Goal: Use online tool/utility: Use online tool/utility

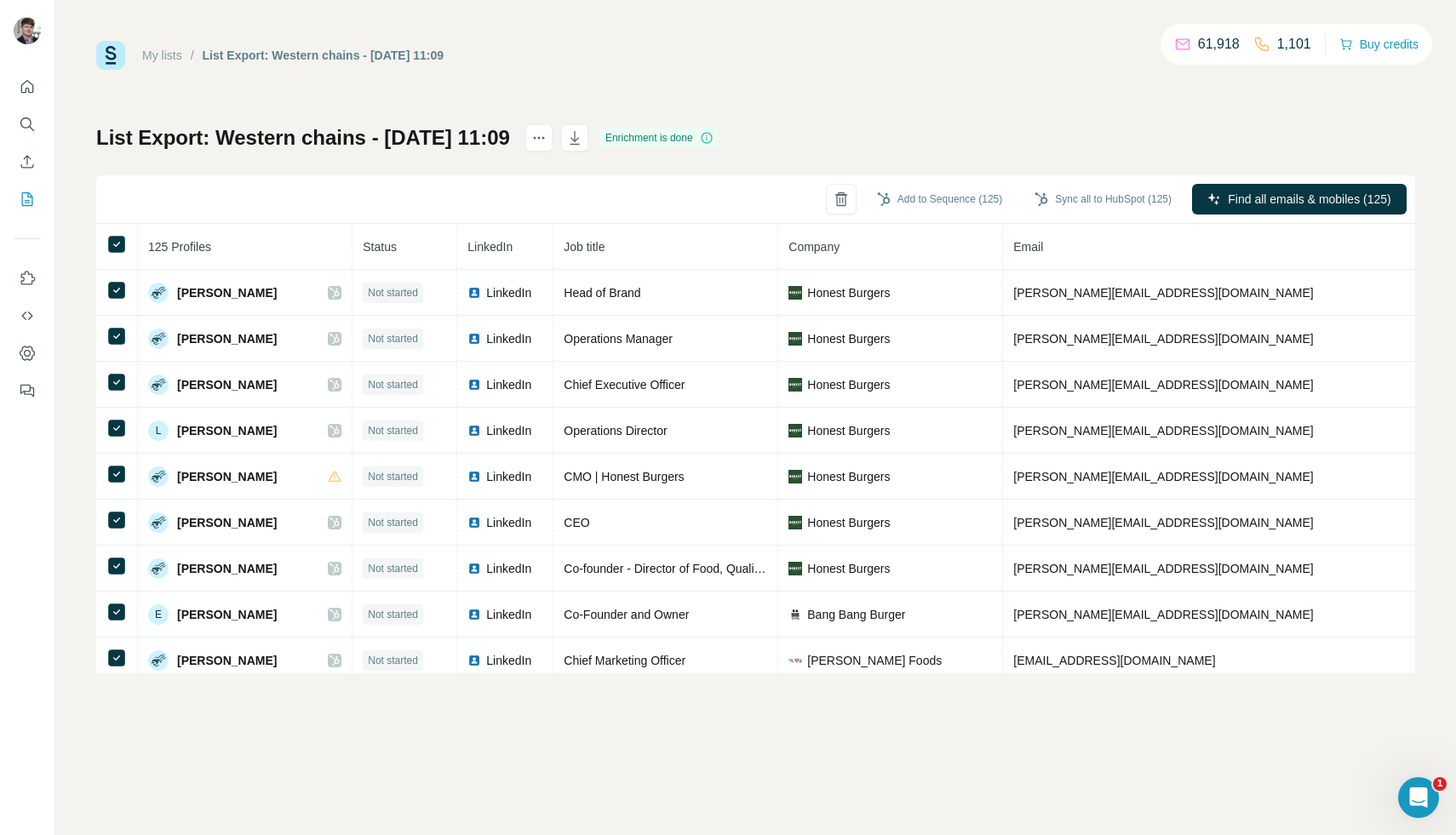
scroll to position [2800, 0]
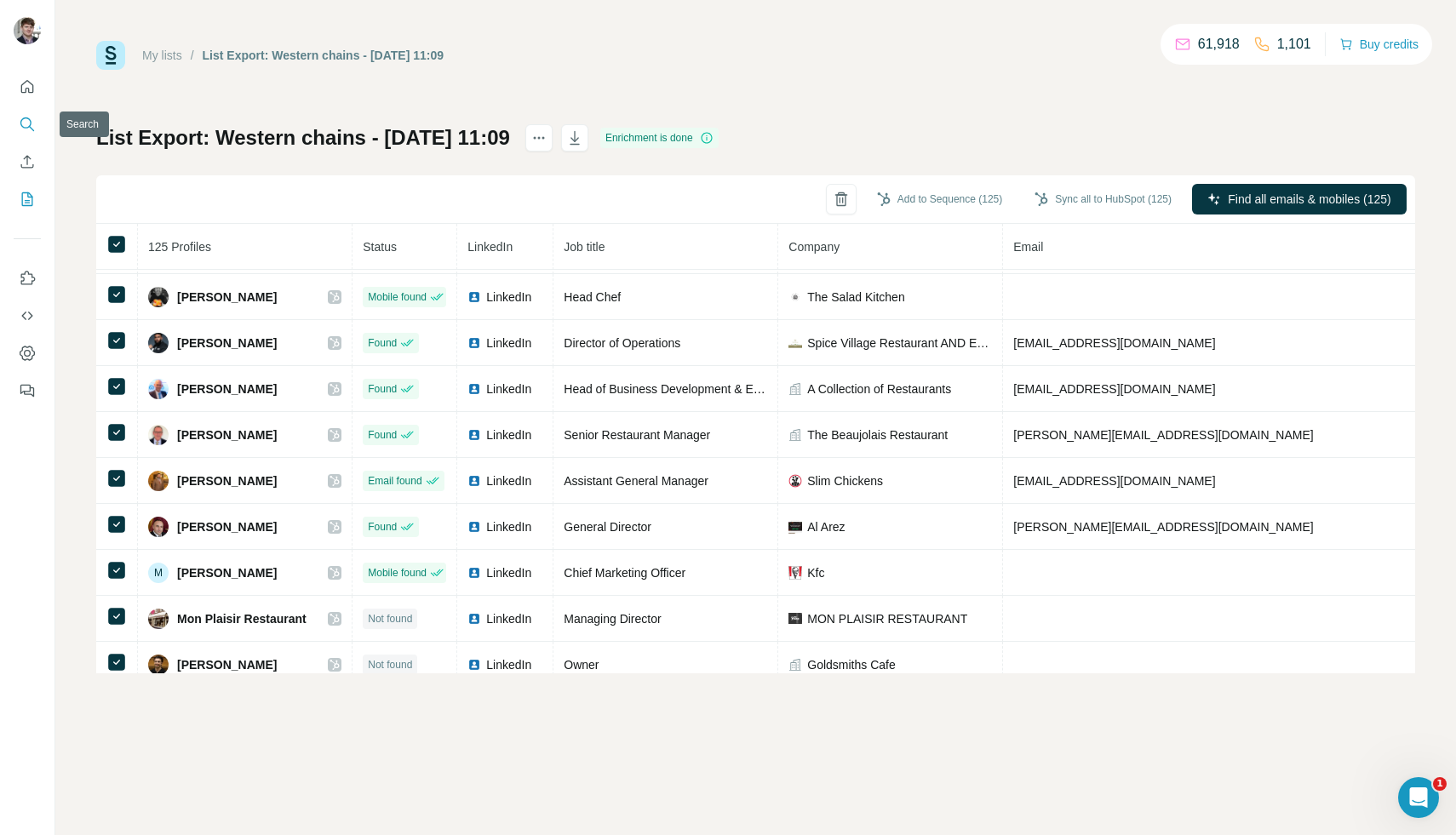
click at [36, 116] on button "Search" at bounding box center [27, 124] width 27 height 31
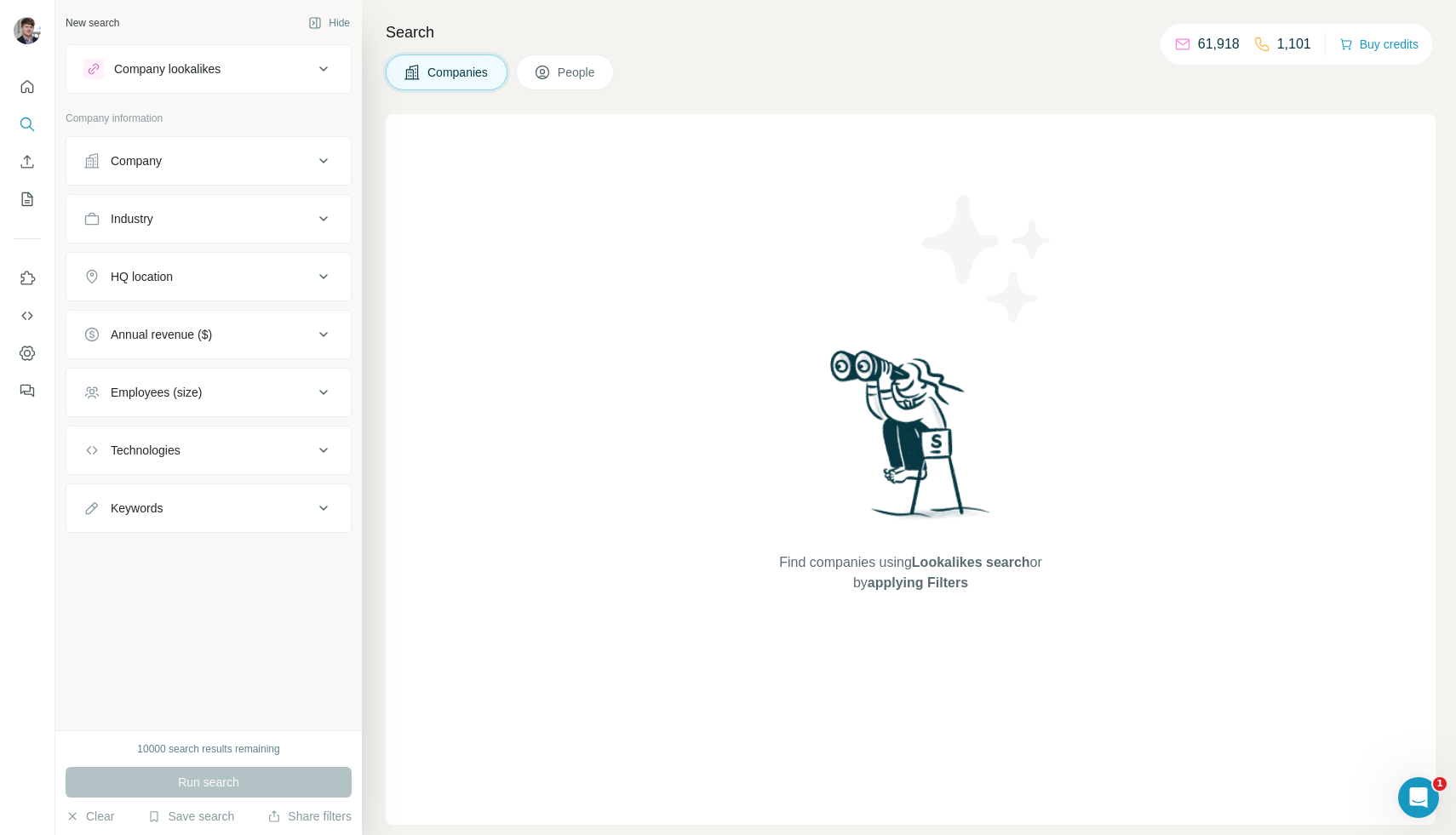
click at [198, 67] on div "Company lookalikes" at bounding box center [167, 69] width 107 height 17
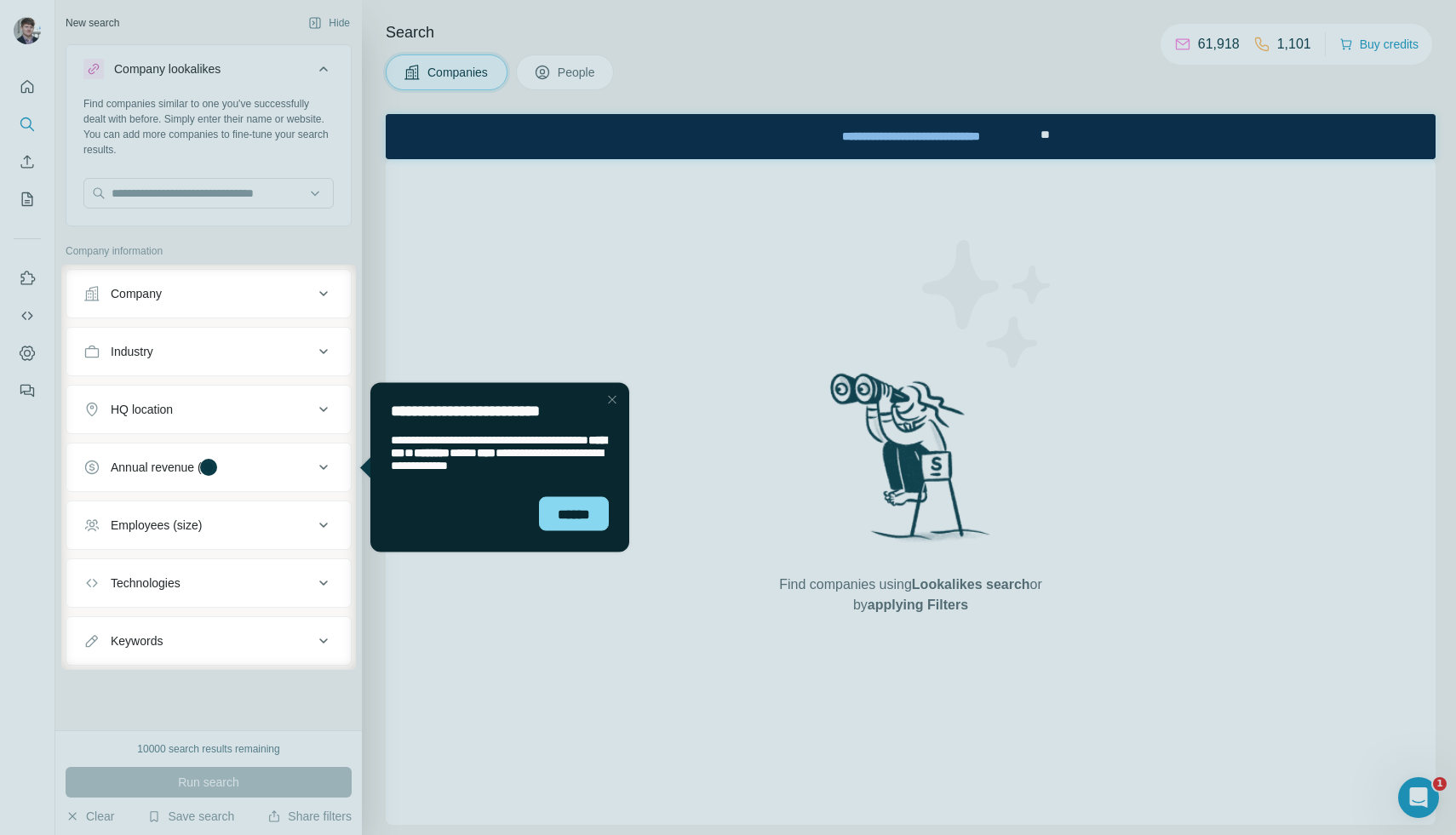
click at [166, 202] on div at bounding box center [728, 132] width 1456 height 265
click at [607, 396] on div "Close Step" at bounding box center [613, 399] width 21 height 21
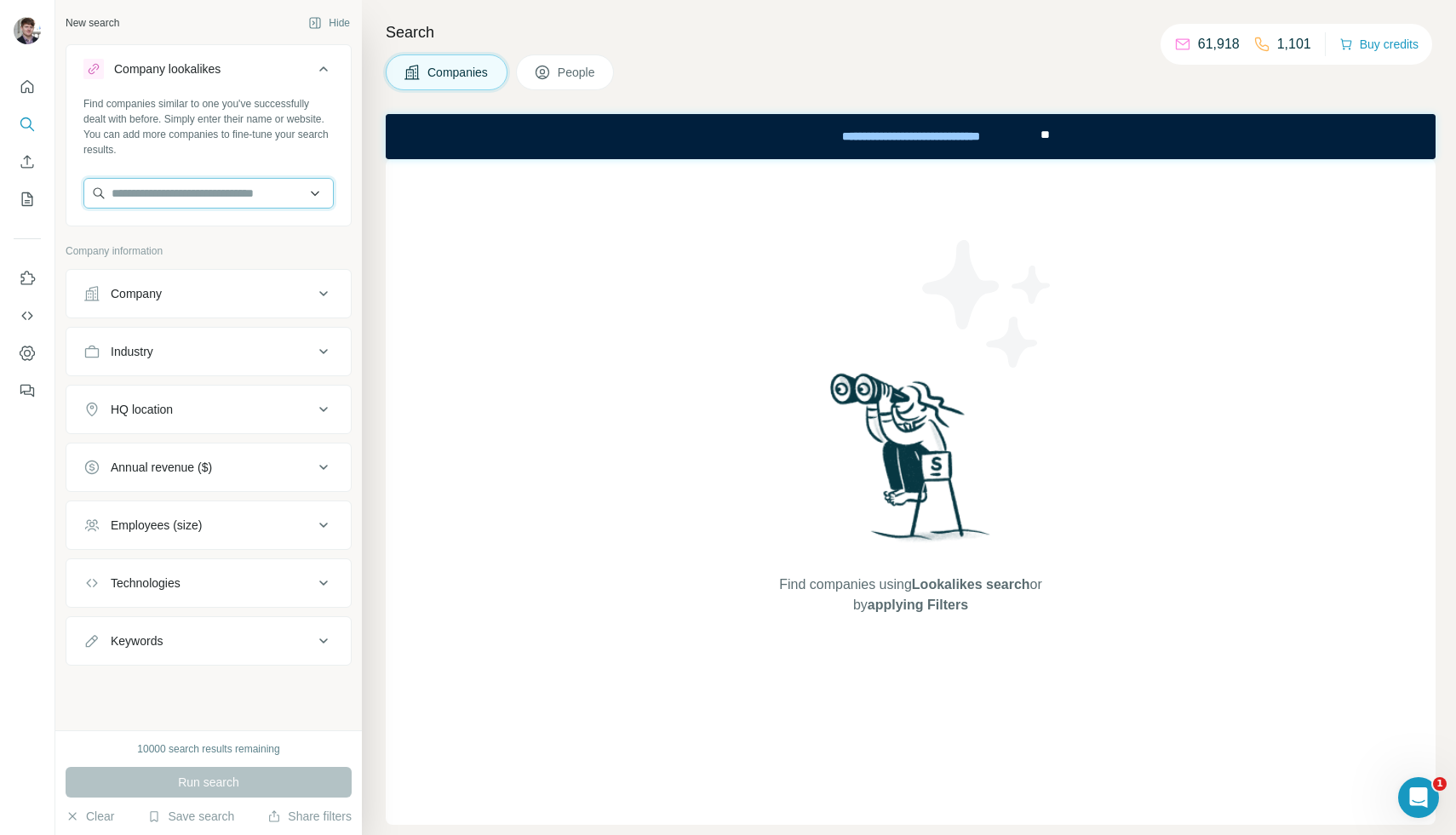
click at [237, 194] on input "text" at bounding box center [209, 193] width 251 height 31
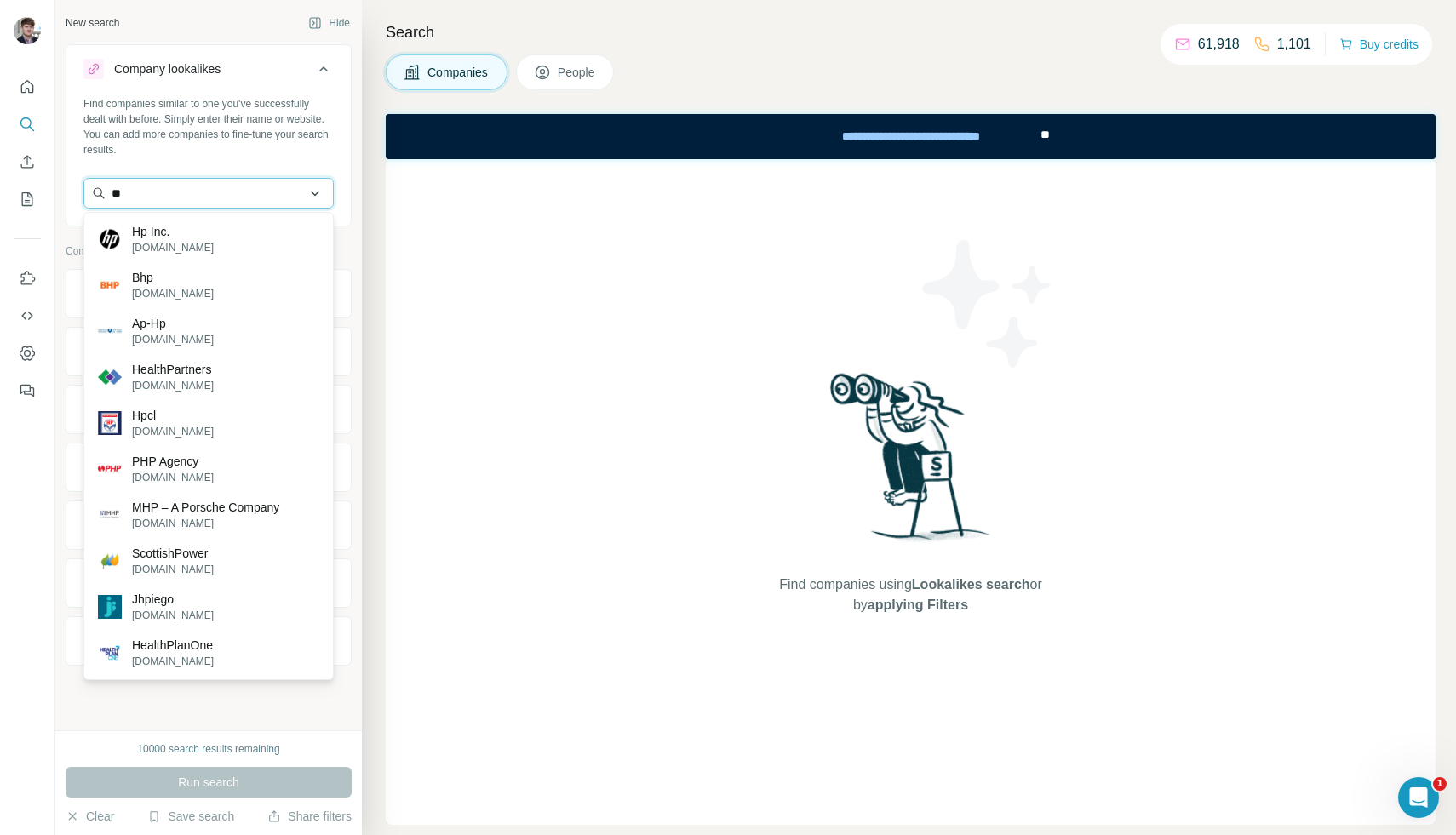
type input "**"
